Goal: Task Accomplishment & Management: Use online tool/utility

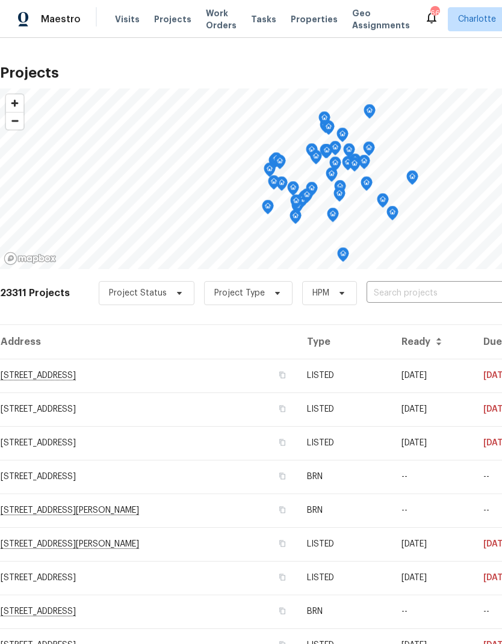
click at [394, 302] on input "text" at bounding box center [436, 293] width 138 height 19
type input "2008 sarn"
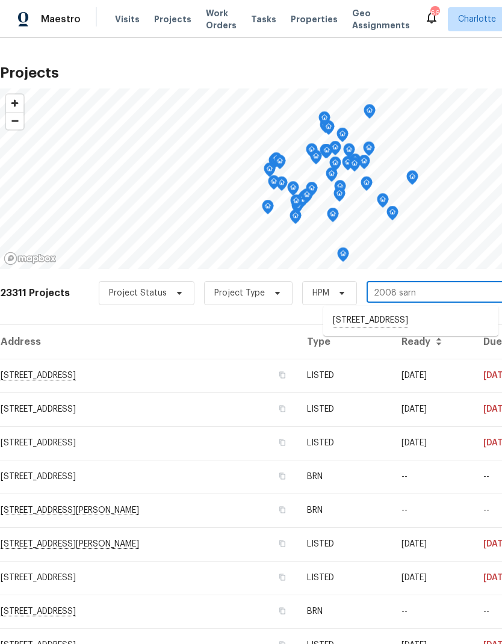
click at [451, 324] on li "[STREET_ADDRESS]" at bounding box center [410, 321] width 175 height 20
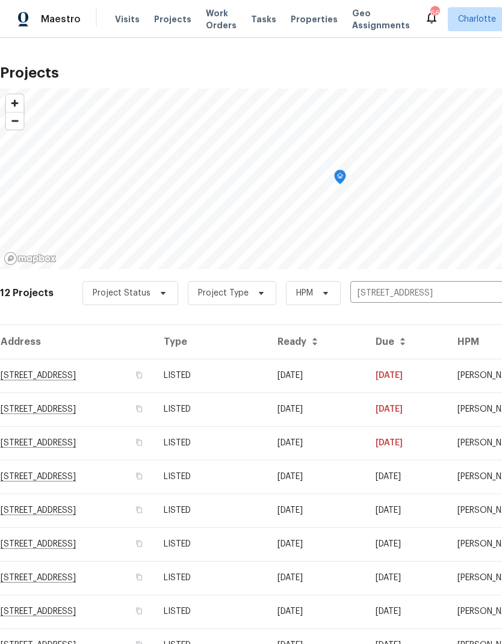
click at [427, 374] on td "[DATE]" at bounding box center [407, 376] width 82 height 34
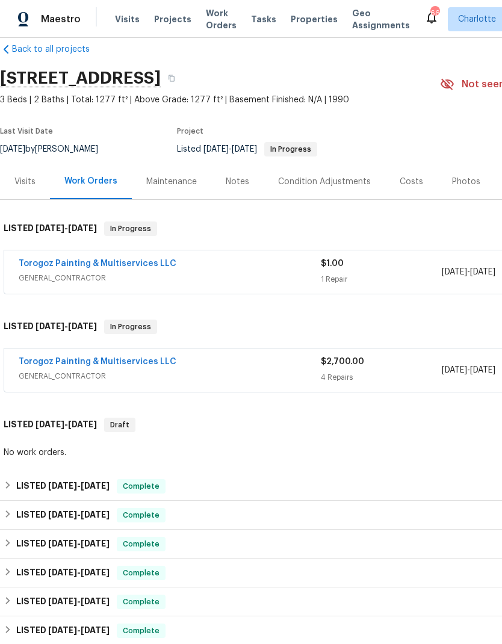
scroll to position [20, 0]
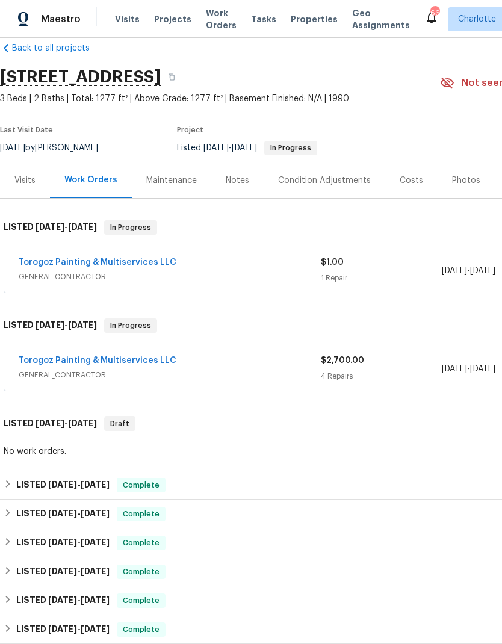
click at [145, 361] on link "Torogoz Painting & Multiservices LLC" at bounding box center [98, 360] width 158 height 8
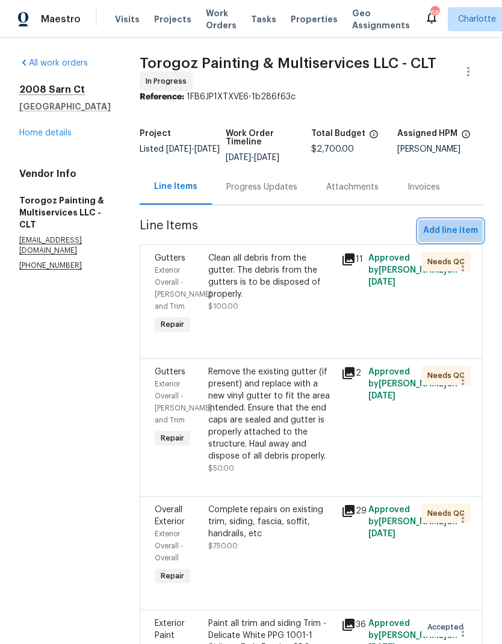
click at [455, 236] on span "Add line item" at bounding box center [450, 230] width 55 height 15
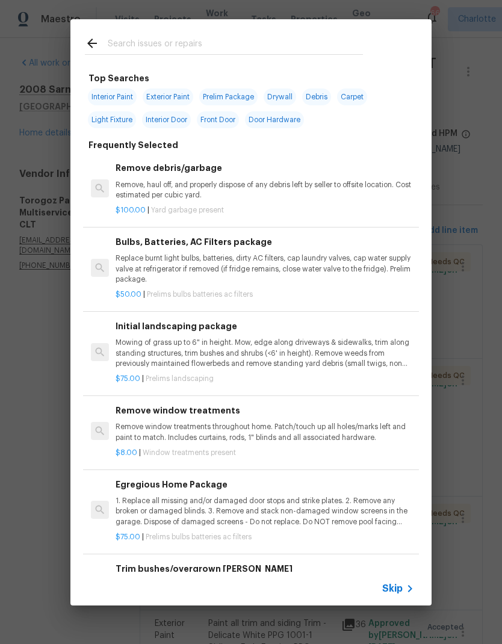
click at [250, 37] on input "text" at bounding box center [235, 45] width 255 height 18
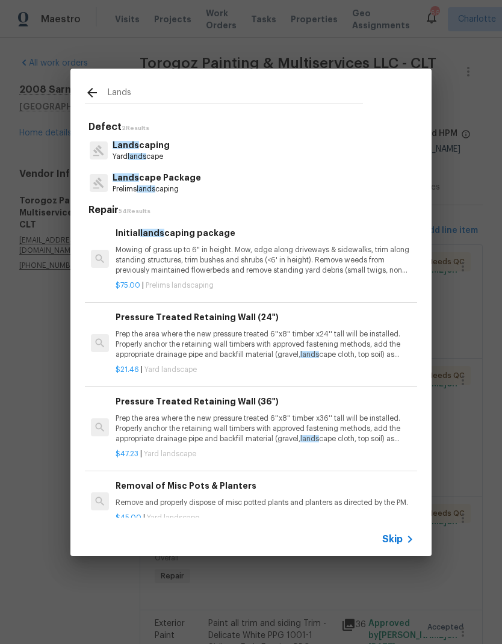
type input "Lands"
click at [220, 148] on div "Lands [GEOGRAPHIC_DATA] lands cape" at bounding box center [251, 150] width 332 height 33
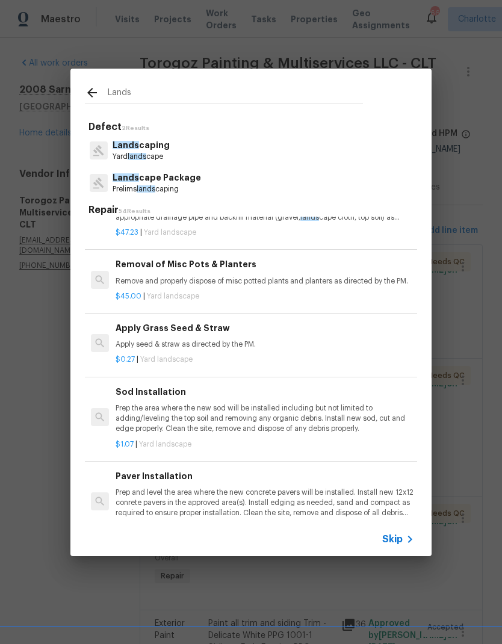
scroll to position [254, 0]
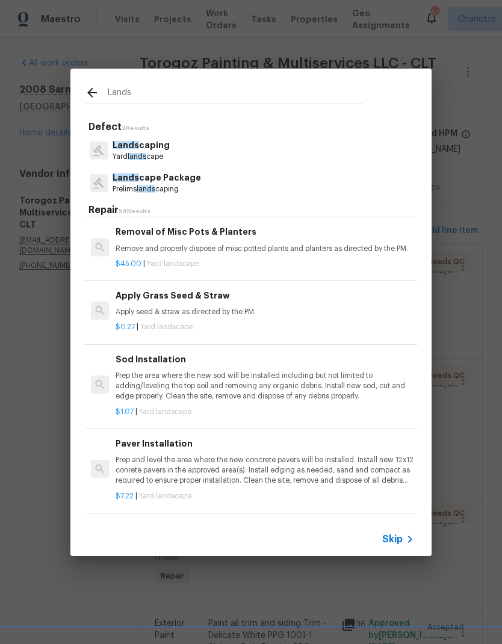
click at [253, 415] on div "Sod Installation Prep the area where the new sod will be installed including bu…" at bounding box center [251, 385] width 336 height 88
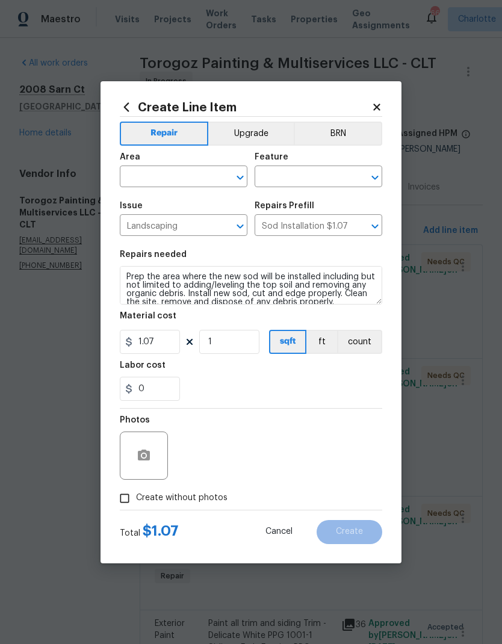
click at [378, 111] on icon at bounding box center [376, 107] width 11 height 11
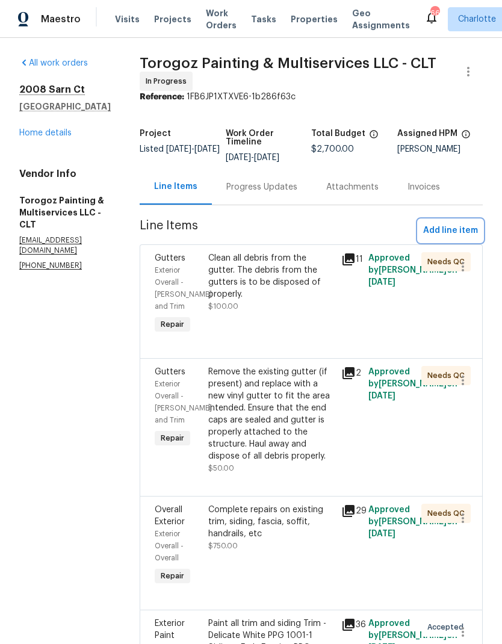
click at [447, 232] on span "Add line item" at bounding box center [450, 230] width 55 height 15
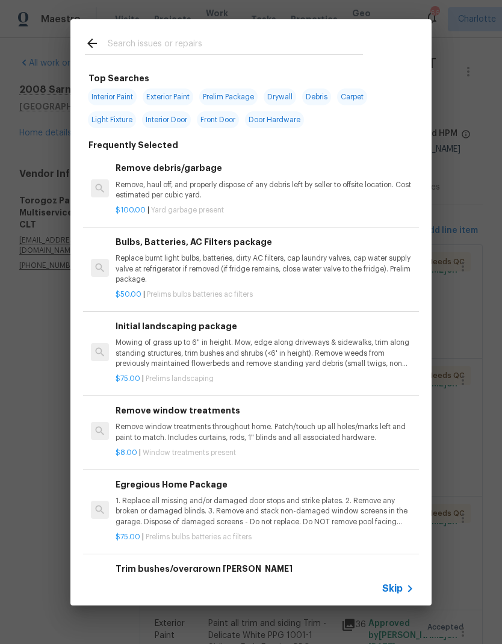
click at [269, 37] on input "text" at bounding box center [235, 45] width 255 height 18
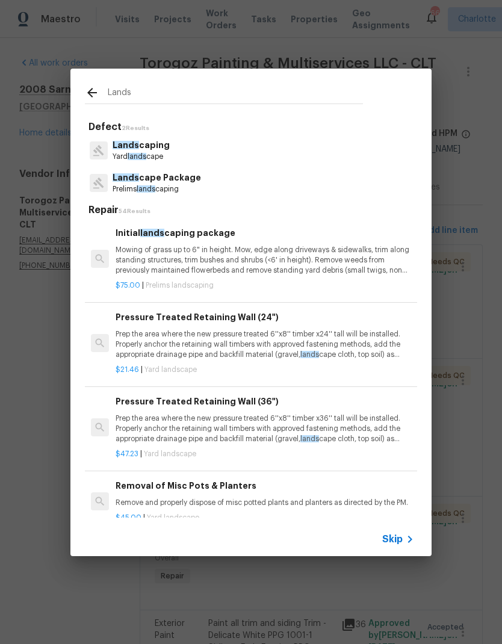
type input "Lands"
click at [288, 149] on div "Lands [GEOGRAPHIC_DATA] lands cape" at bounding box center [251, 150] width 332 height 33
click at [147, 152] on p "Yard lands cape" at bounding box center [141, 157] width 57 height 10
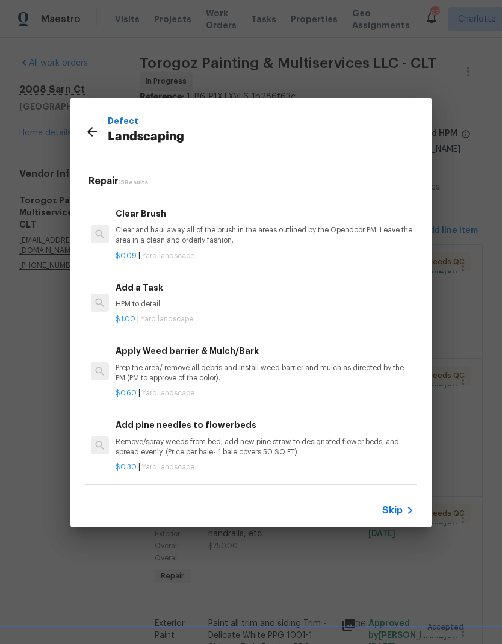
scroll to position [608, 1]
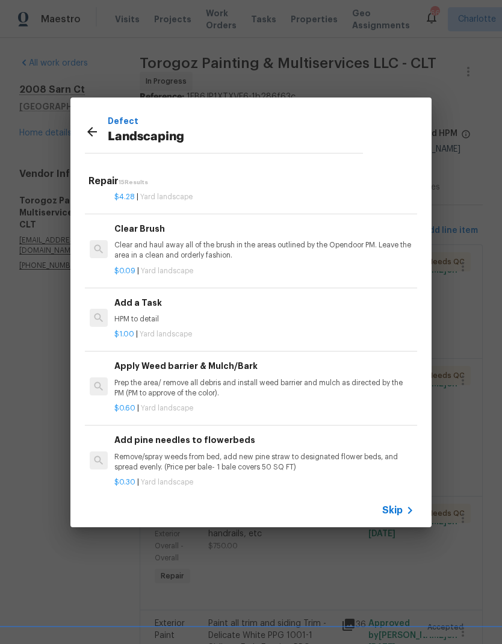
click at [226, 336] on div "Add a Task HPM to detail $1.00 | Yard landscape" at bounding box center [250, 318] width 336 height 67
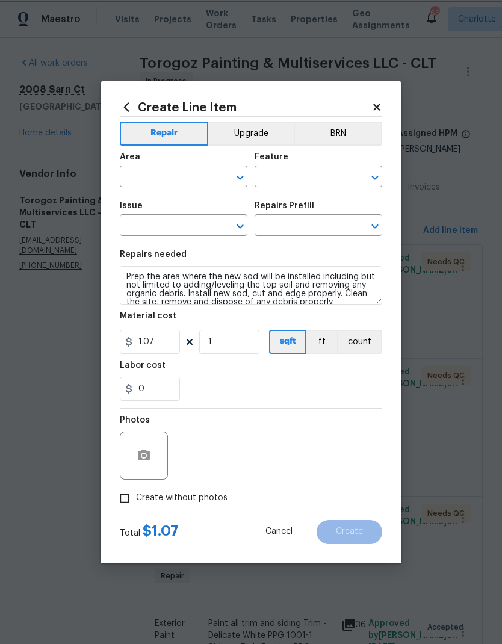
type input "Landscaping"
type input "Add a Task $1.00"
type textarea "HPM to detail"
type input "1"
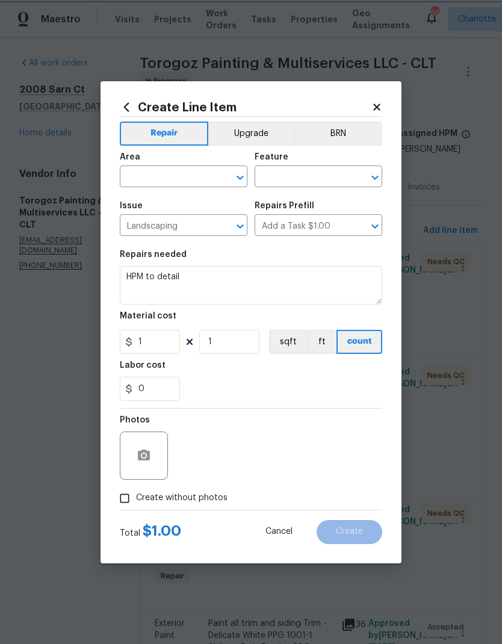
click at [214, 173] on div "​" at bounding box center [184, 178] width 128 height 19
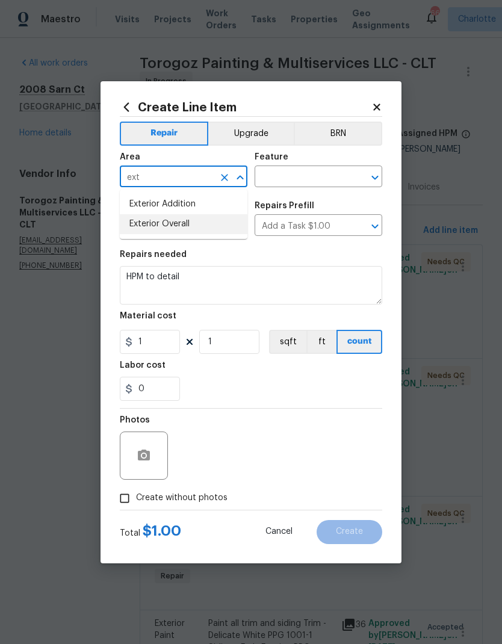
click at [144, 226] on li "Exterior Overall" at bounding box center [184, 224] width 128 height 20
type input "Exterior Overall"
click at [314, 175] on input "text" at bounding box center [302, 178] width 94 height 19
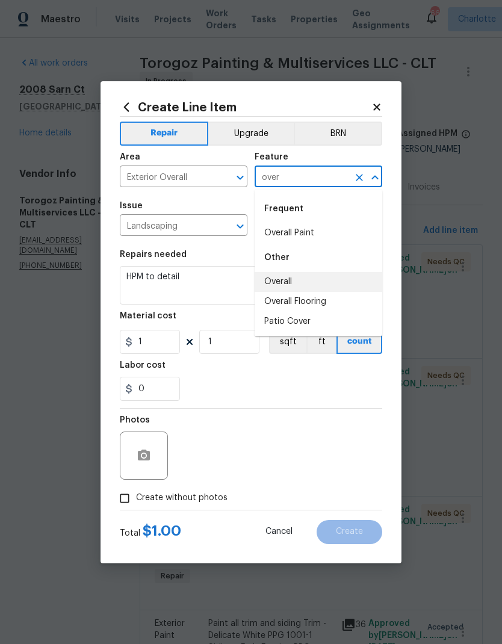
click at [297, 282] on li "Overall" at bounding box center [319, 282] width 128 height 20
type input "Overall"
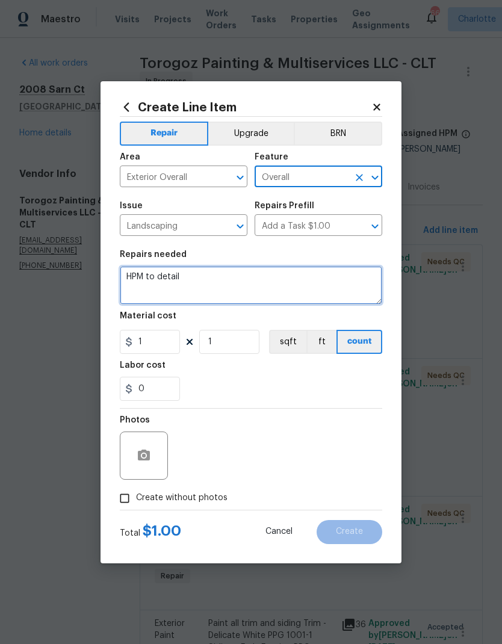
click at [241, 287] on textarea "HPM to detail" at bounding box center [251, 285] width 262 height 39
click at [240, 287] on textarea "HPM to detail" at bounding box center [251, 285] width 262 height 39
type textarea "H"
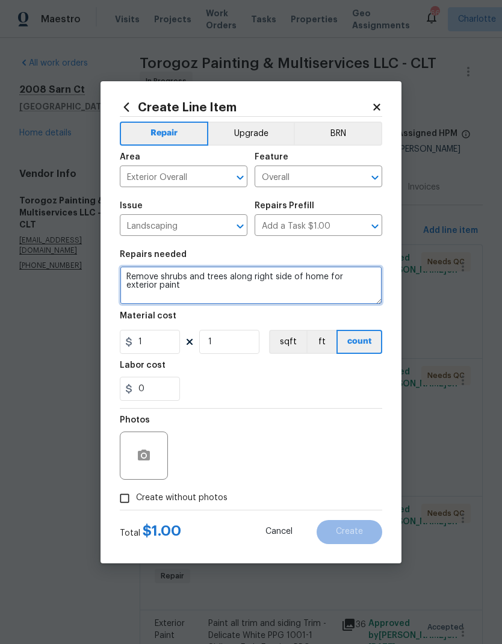
type textarea "Remove shrubs and trees along right side of home for exterior paint"
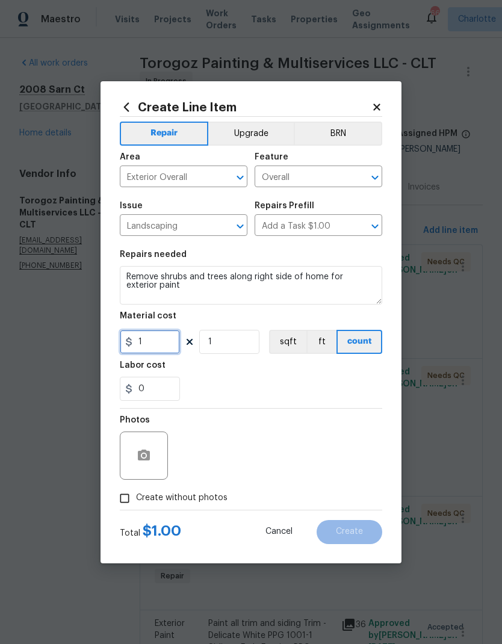
click at [146, 350] on input "1" at bounding box center [150, 342] width 60 height 24
type input "500"
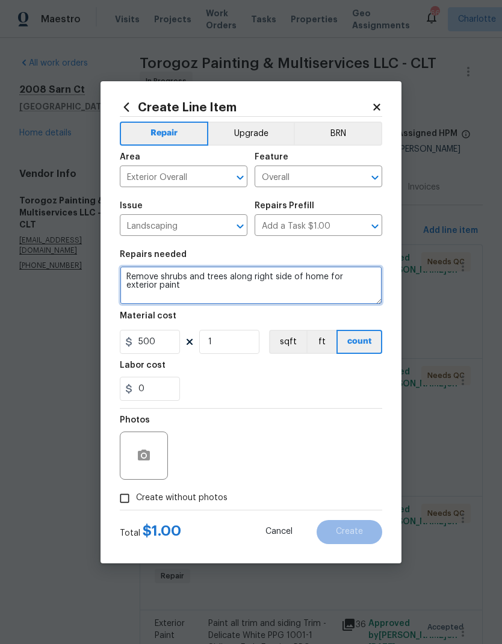
click at [229, 277] on textarea "Remove shrubs and trees along right side of home for exterior paint" at bounding box center [251, 285] width 262 height 39
click at [161, 290] on textarea "Remove shrubs and trees along right side of home for exterior paint" at bounding box center [251, 285] width 262 height 39
type textarea "Remove shrubs and trees along right side of home for exterior paint. Haul away …"
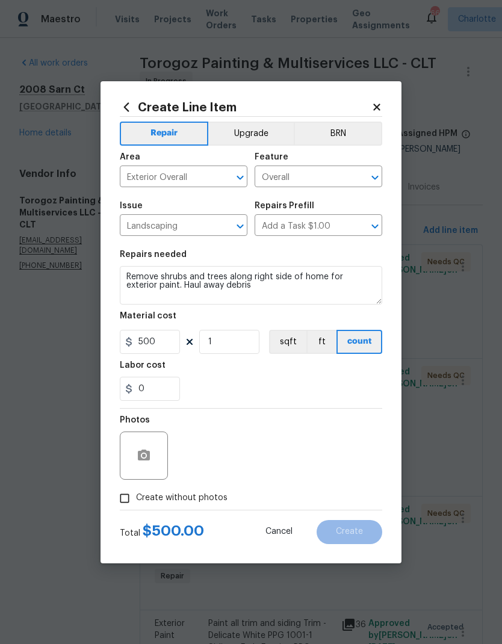
click at [333, 385] on div "0" at bounding box center [251, 389] width 262 height 24
click at [123, 495] on input "Create without photos" at bounding box center [124, 498] width 23 height 23
checkbox input "true"
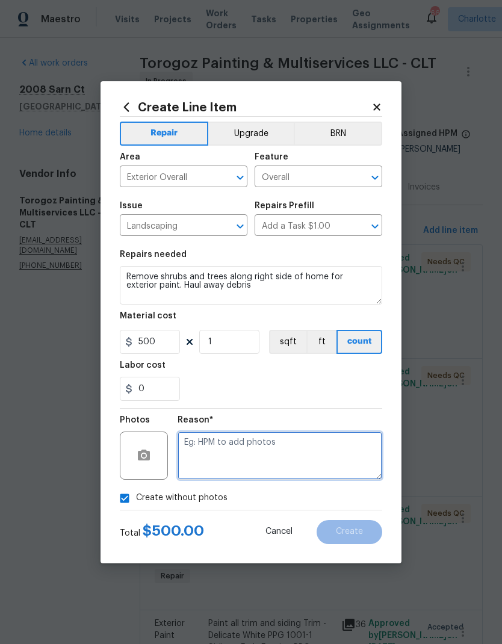
click at [350, 460] on textarea at bounding box center [280, 456] width 205 height 48
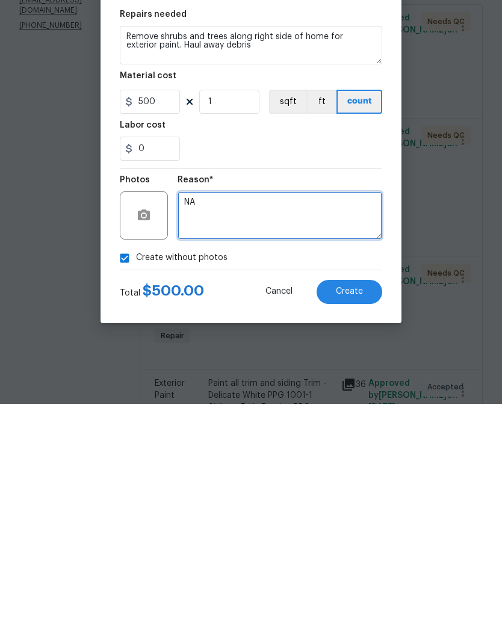
type textarea "NA"
click at [359, 527] on span "Create" at bounding box center [349, 531] width 27 height 9
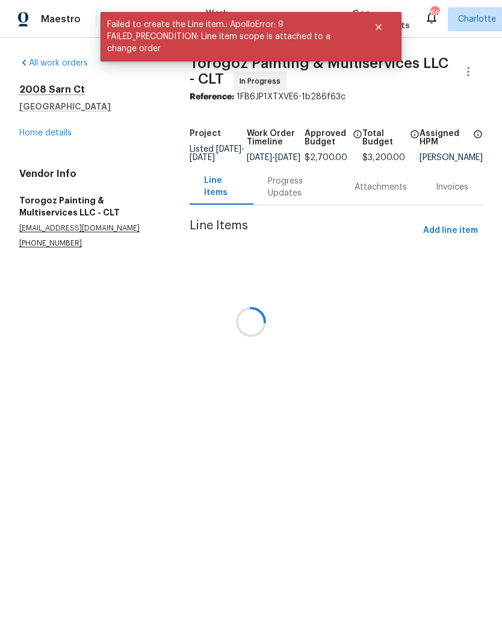
scroll to position [0, 0]
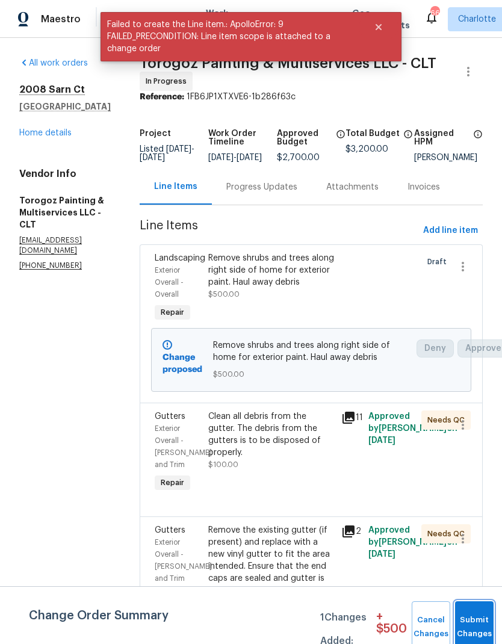
click at [468, 615] on button "Submit Changes" at bounding box center [474, 627] width 39 height 52
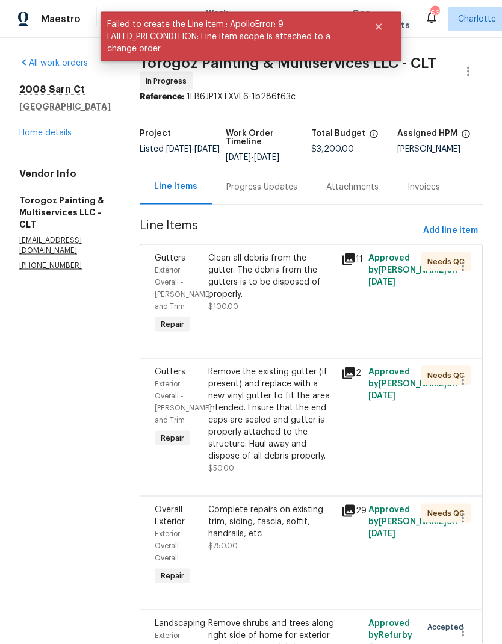
scroll to position [48, 0]
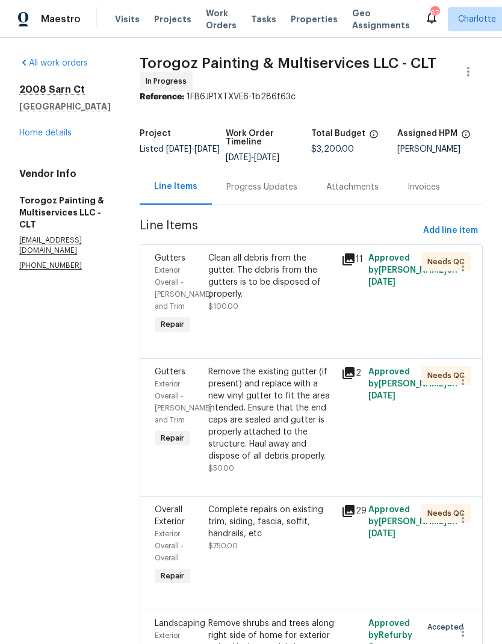
click at [109, 14] on div "Maestro Visits Projects Work Orders Tasks Properties Geo Assignments" at bounding box center [212, 19] width 424 height 24
click at [116, 19] on span "Visits" at bounding box center [127, 19] width 25 height 12
